Goal: Task Accomplishment & Management: Use online tool/utility

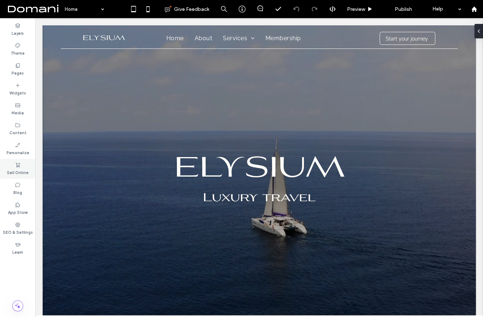
click at [22, 171] on label "Sell Online" at bounding box center [18, 172] width 22 height 8
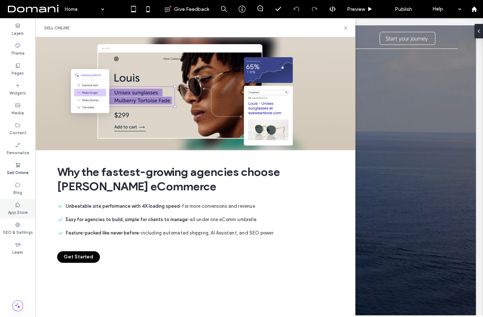
click at [16, 214] on label "App Store" at bounding box center [18, 211] width 20 height 8
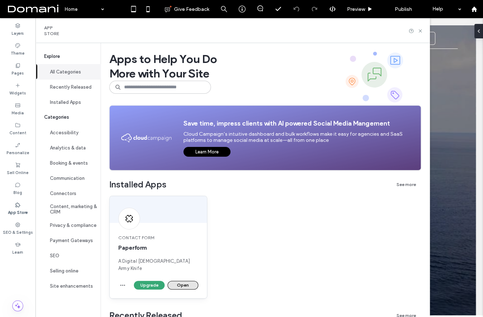
click at [185, 280] on button "Open" at bounding box center [182, 284] width 31 height 9
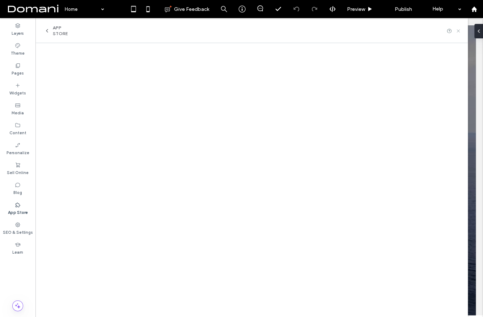
click at [458, 29] on icon at bounding box center [457, 30] width 5 height 5
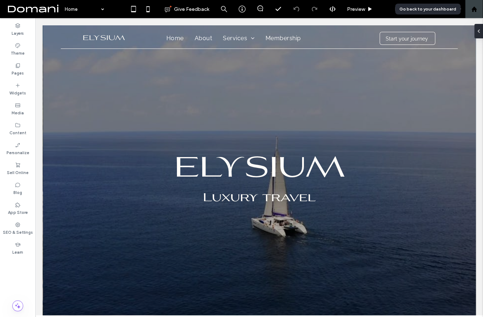
click at [475, 7] on icon at bounding box center [474, 9] width 6 height 6
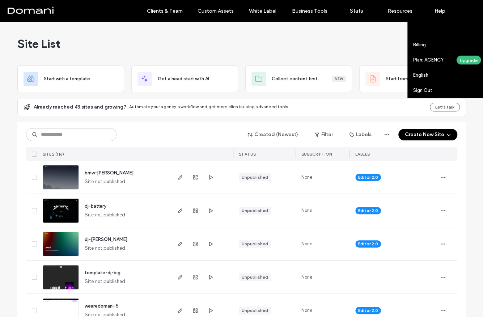
click at [430, 33] on link "Account settings" at bounding box center [448, 29] width 70 height 15
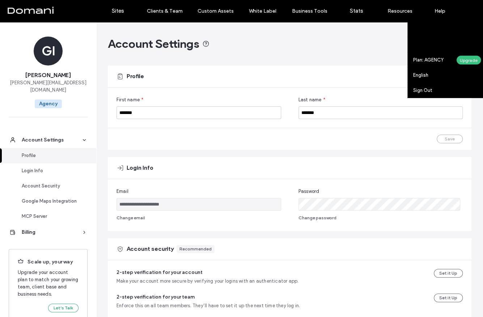
click at [427, 42] on link "Billing New" at bounding box center [448, 44] width 70 height 15
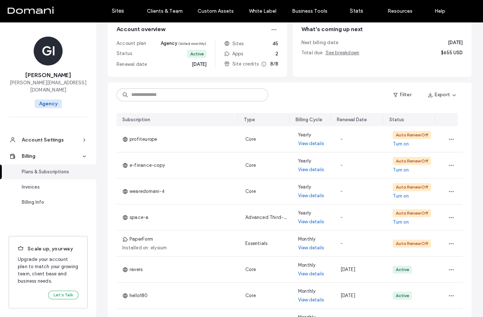
scroll to position [62, 0]
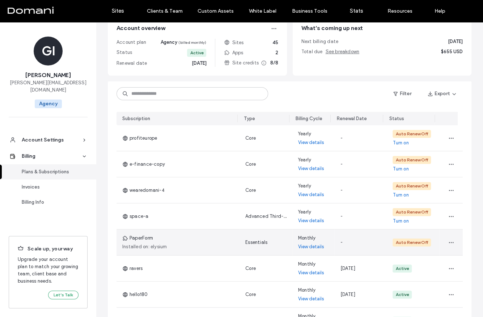
click at [299, 246] on link "View details" at bounding box center [311, 246] width 26 height 7
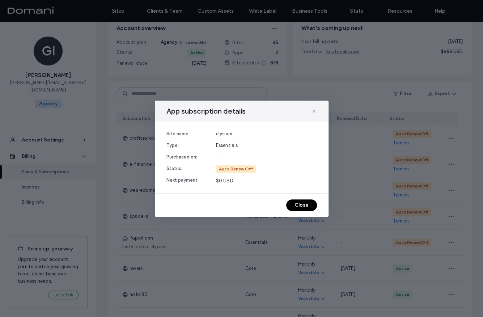
click at [312, 111] on icon at bounding box center [314, 111] width 6 height 6
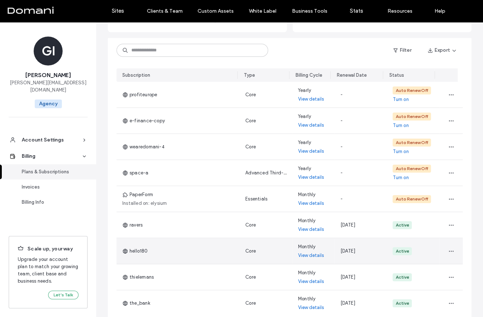
scroll to position [105, 0]
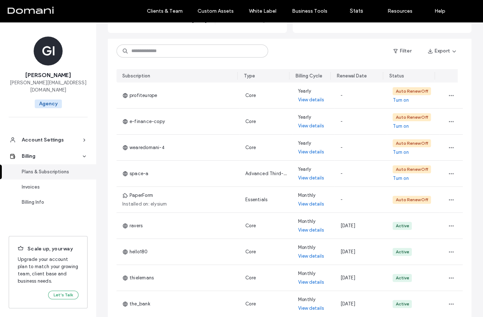
click at [115, 14] on label "Sites" at bounding box center [118, 11] width 12 height 7
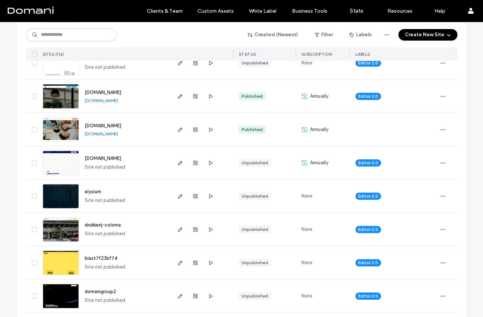
scroll to position [246, 0]
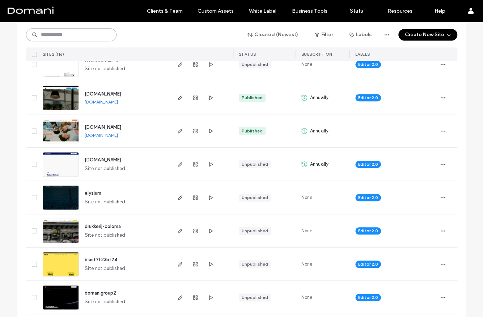
click at [92, 37] on input at bounding box center [71, 34] width 90 height 13
paste input "********"
type input "********"
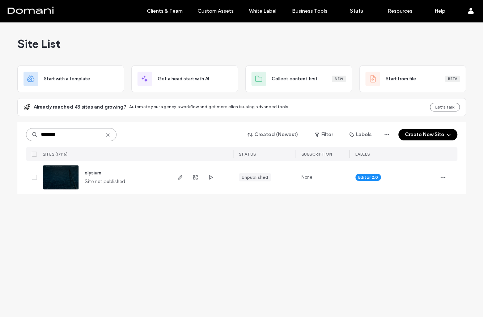
scroll to position [0, 0]
click at [179, 178] on icon "button" at bounding box center [180, 177] width 6 height 6
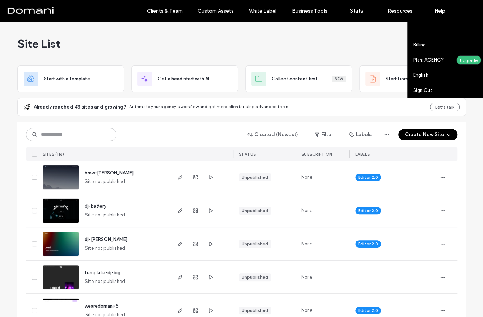
click at [441, 32] on label "Account settings" at bounding box center [432, 29] width 38 height 5
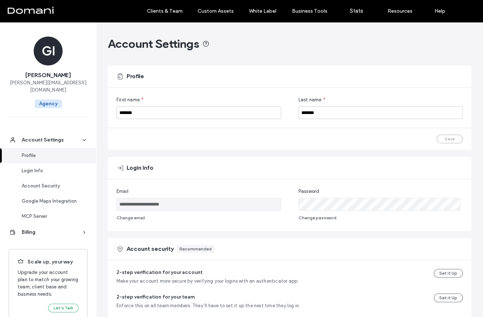
click at [125, 6] on link "Sites" at bounding box center [117, 11] width 43 height 22
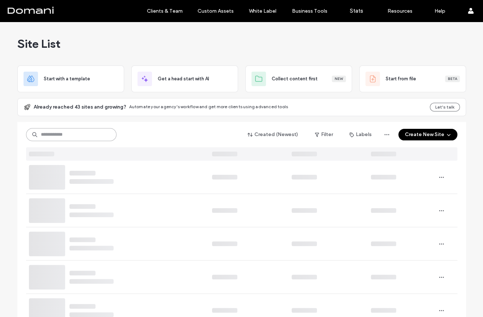
click at [78, 130] on input at bounding box center [71, 134] width 90 height 13
paste input "********"
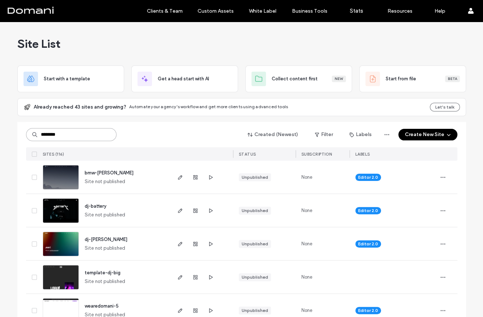
type input "********"
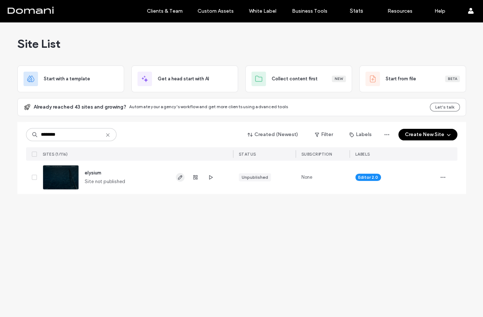
click at [178, 177] on icon "button" at bounding box center [180, 177] width 6 height 6
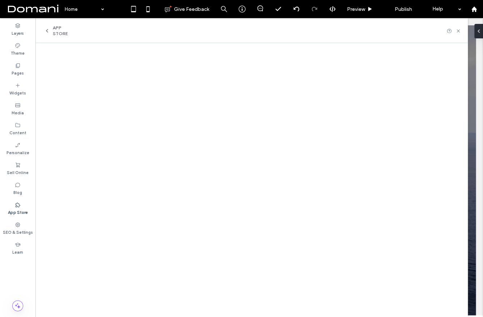
click at [47, 31] on icon at bounding box center [47, 31] width 6 height 6
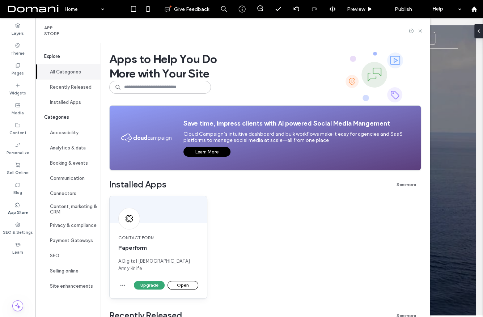
scroll to position [51, 0]
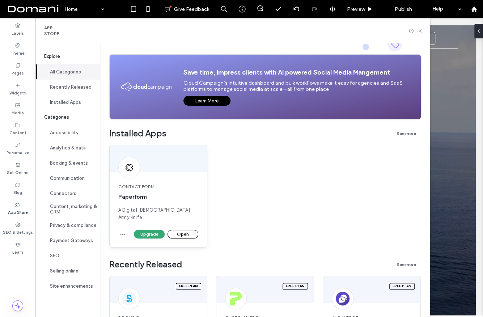
click at [149, 211] on span "A Digital [DEMOGRAPHIC_DATA] Army Knife" at bounding box center [158, 213] width 80 height 14
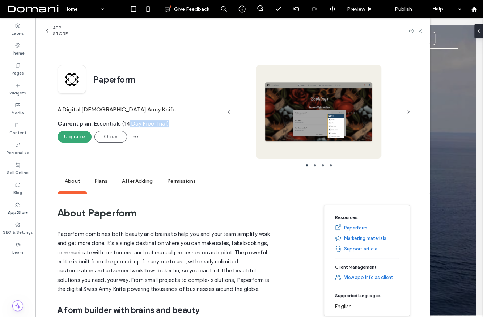
drag, startPoint x: 129, startPoint y: 125, endPoint x: 168, endPoint y: 127, distance: 39.1
click at [168, 127] on span "Current plan : Essentials (14 Day Free Trial)" at bounding box center [139, 125] width 164 height 11
click at [136, 139] on span "button" at bounding box center [136, 137] width 12 height 12
click at [59, 32] on span "App Store" at bounding box center [64, 31] width 22 height 12
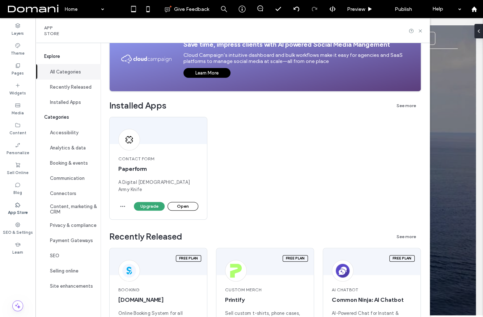
scroll to position [80, 0]
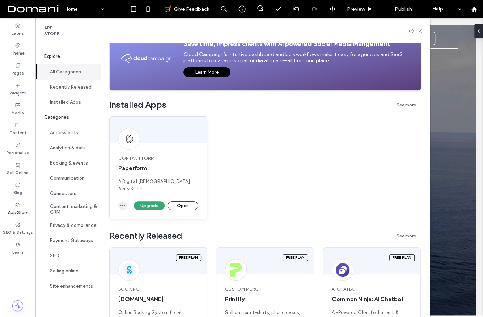
click at [124, 202] on icon "button" at bounding box center [123, 205] width 6 height 6
